Goal: Transaction & Acquisition: Purchase product/service

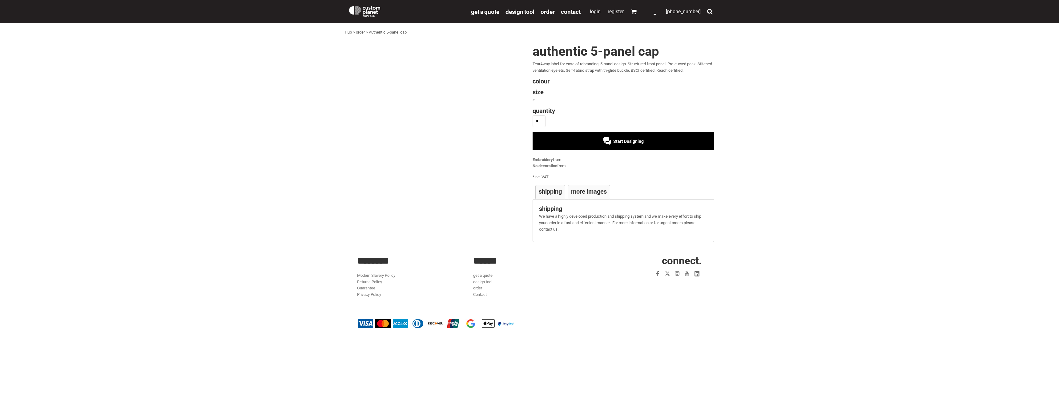
click at [626, 142] on span "Start Designing" at bounding box center [629, 141] width 30 height 5
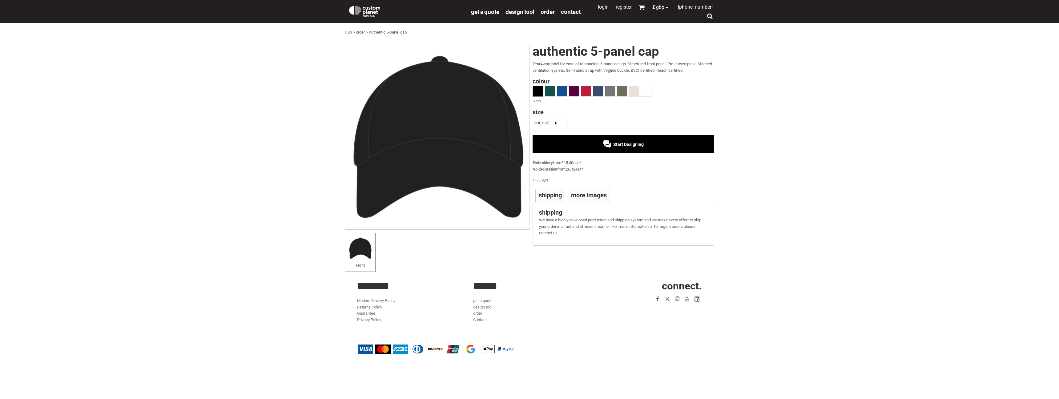
click at [621, 144] on span "Start Designing" at bounding box center [629, 144] width 30 height 5
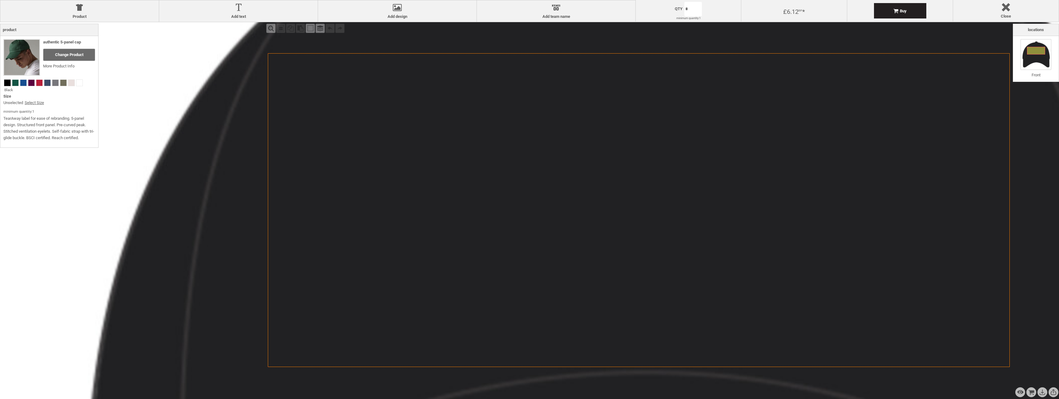
drag, startPoint x: 623, startPoint y: 139, endPoint x: 623, endPoint y: 144, distance: 4.9
click at [623, 139] on icon "Created with [PERSON_NAME] 2.1.2" at bounding box center [639, 210] width 742 height 314
click at [622, 146] on icon "Created with [PERSON_NAME] 2.1.2" at bounding box center [639, 210] width 742 height 314
click at [623, 146] on icon "Created with [PERSON_NAME] 2.1.2" at bounding box center [639, 210] width 742 height 314
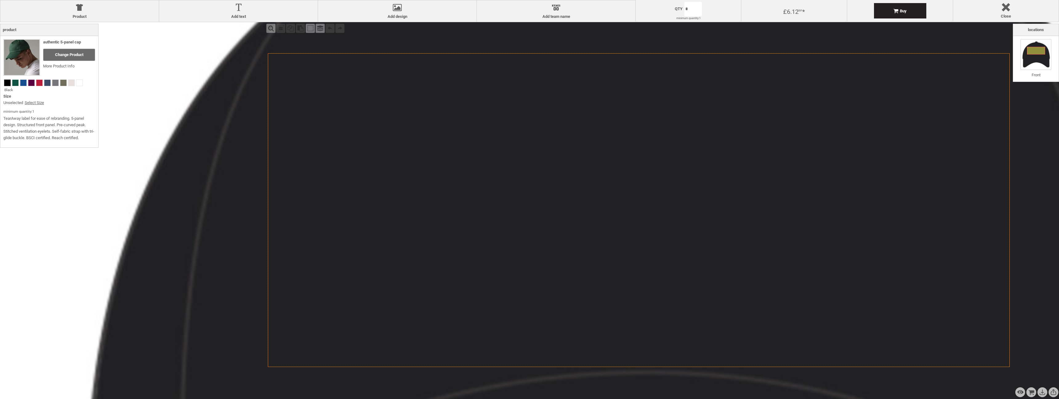
click at [623, 146] on icon "Created with [PERSON_NAME] 2.1.2" at bounding box center [639, 210] width 742 height 314
click at [407, 16] on label "Add design" at bounding box center [397, 16] width 152 height 5
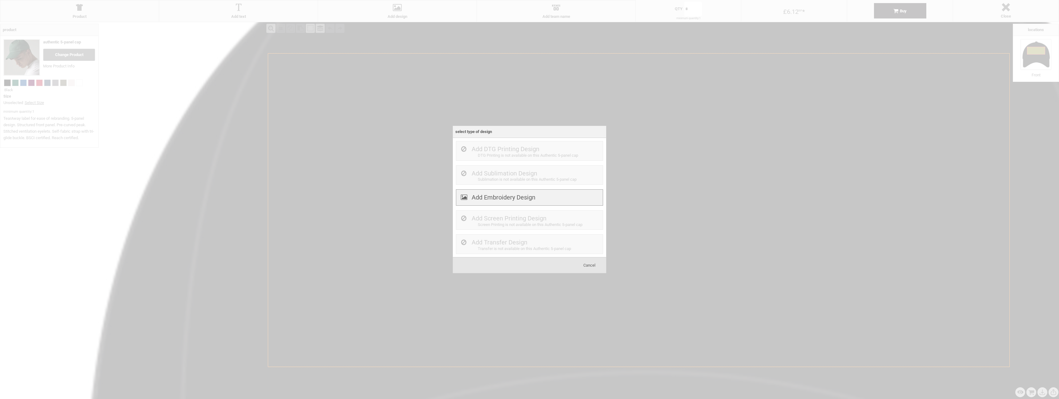
click at [535, 201] on label "Add Embroidery Design" at bounding box center [504, 197] width 64 height 7
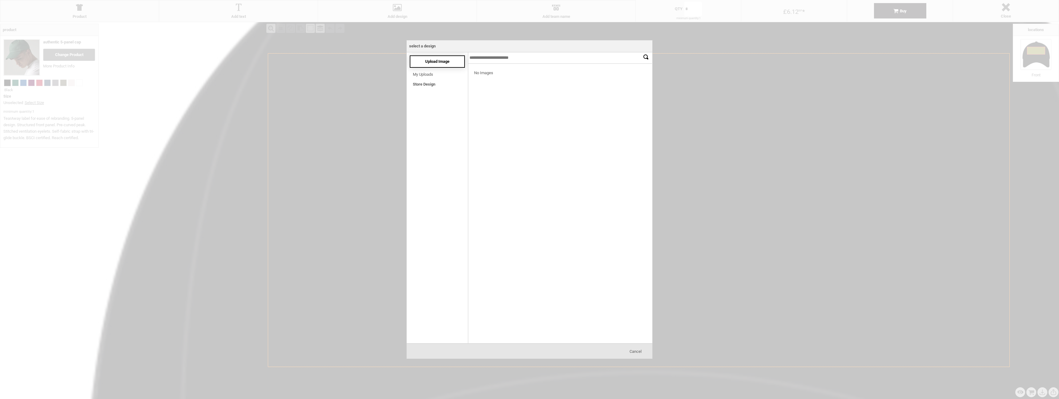
click at [439, 62] on span "Upload Image" at bounding box center [437, 61] width 24 height 5
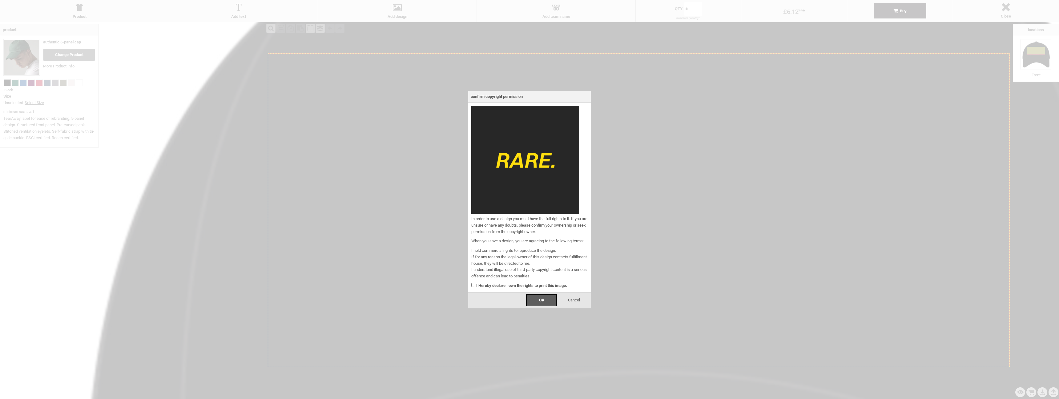
click at [475, 287] on div "I Hereby declare I own the rights to print this image." at bounding box center [530, 285] width 116 height 10
click at [538, 300] on div "OK" at bounding box center [541, 300] width 31 height 12
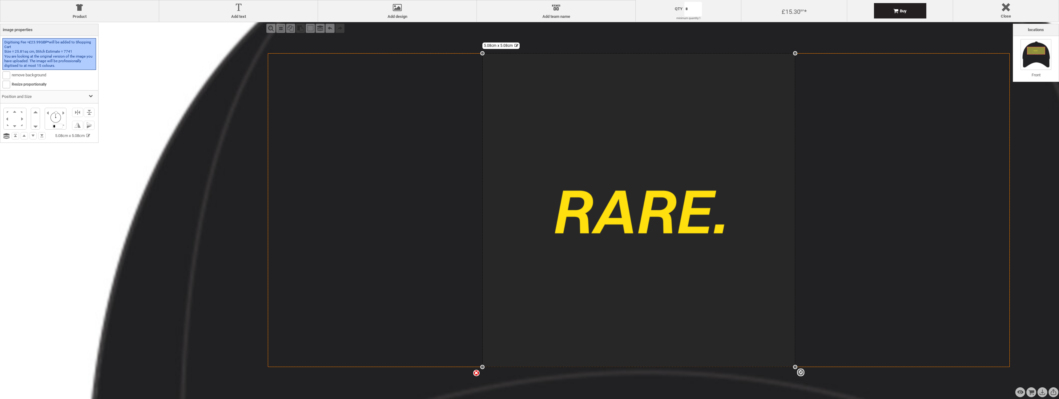
click at [1048, 227] on div "Locations Front OK" at bounding box center [1036, 206] width 46 height 365
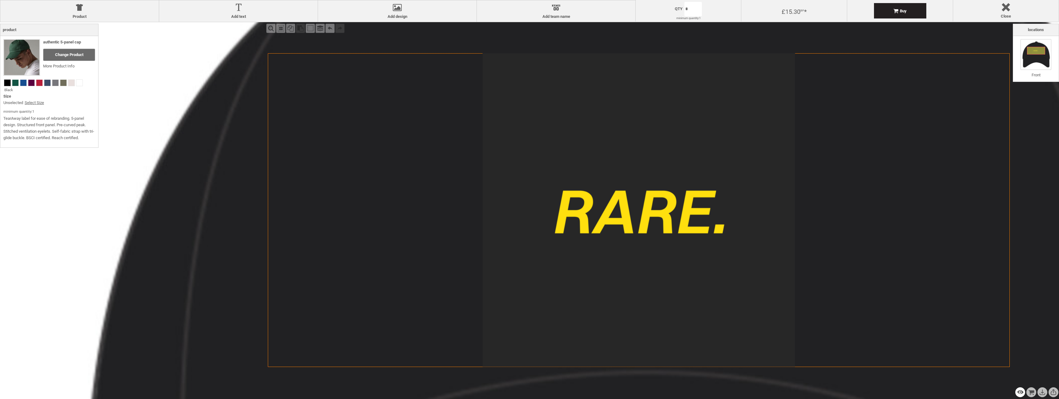
click at [1019, 394] on div "Preview Design" at bounding box center [1021, 392] width 10 height 10
